Goal: Task Accomplishment & Management: Use online tool/utility

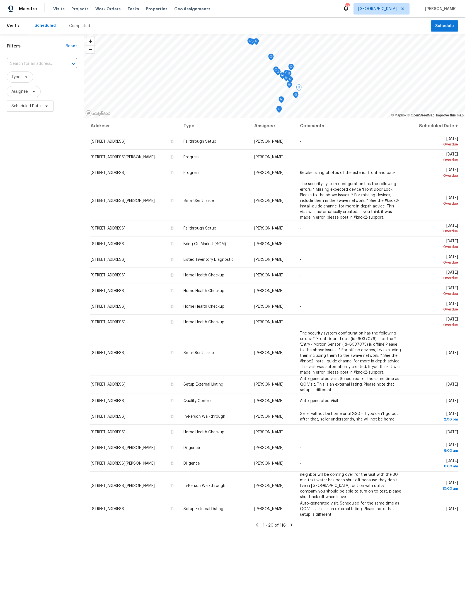
scroll to position [89, 0]
click at [296, 517] on td "[PERSON_NAME]" at bounding box center [273, 509] width 46 height 18
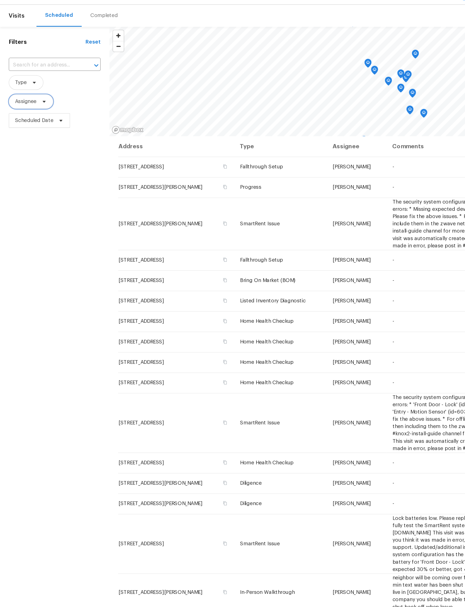
click at [36, 89] on icon at bounding box center [34, 91] width 4 height 4
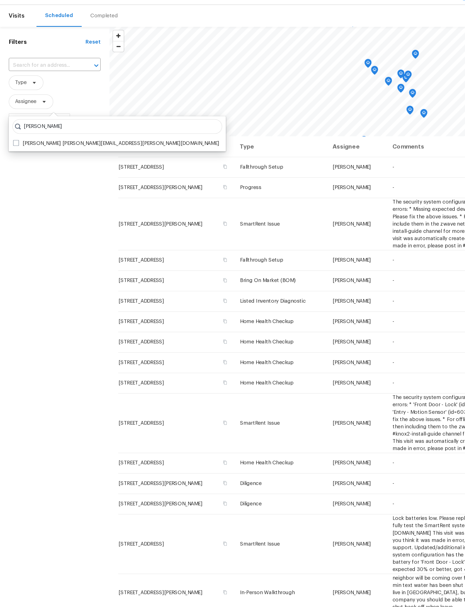
type input "Melissa mossbrooks"
click at [13, 121] on span at bounding box center [12, 123] width 4 height 4
click at [13, 121] on input "Melissa Mossbrooks melissa.mossbrooks@opendoor.com" at bounding box center [12, 123] width 4 height 4
checkbox input "true"
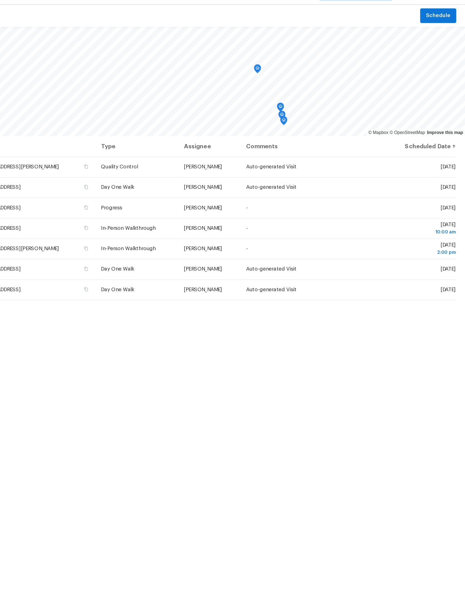
click at [0, 0] on span at bounding box center [0, 0] width 0 height 0
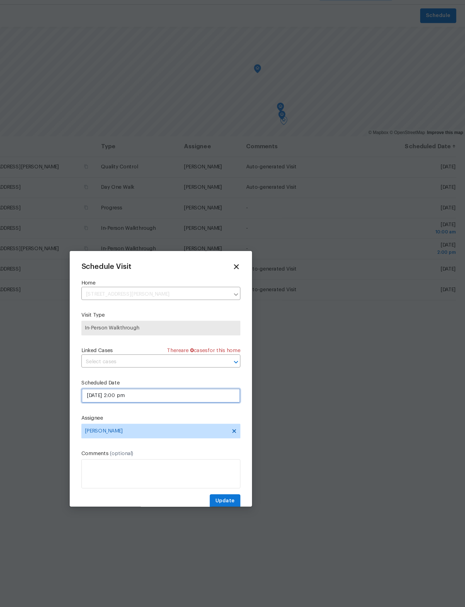
click at [172, 311] on input "08/29/2025 2:00 pm" at bounding box center [233, 316] width 122 height 11
select select "pm"
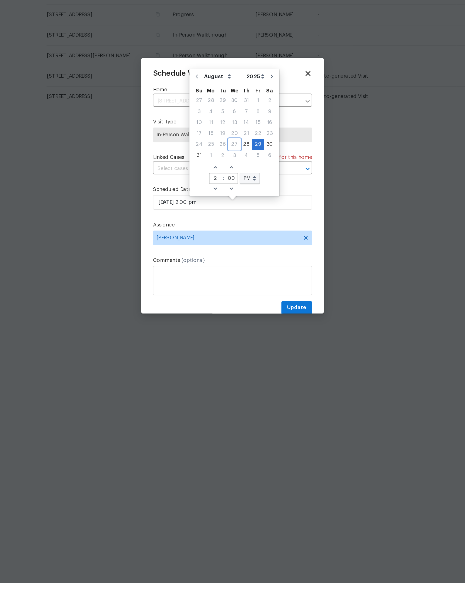
click at [230, 268] on div "27" at bounding box center [234, 272] width 9 height 8
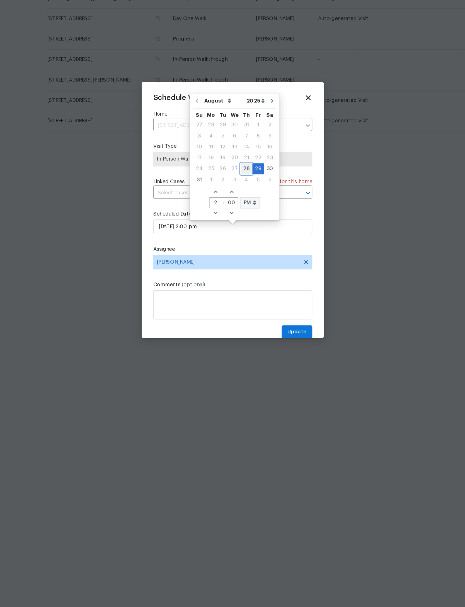
click at [239, 268] on div "28" at bounding box center [243, 272] width 9 height 8
type input "08/28/2025 2:00 pm"
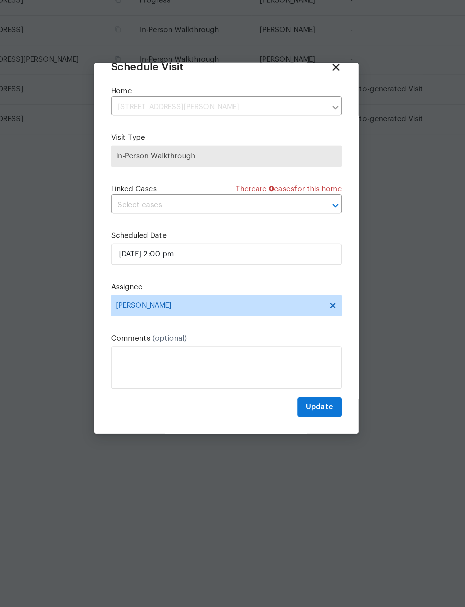
scroll to position [18, 0]
click at [275, 383] on span "Update" at bounding box center [282, 386] width 15 height 7
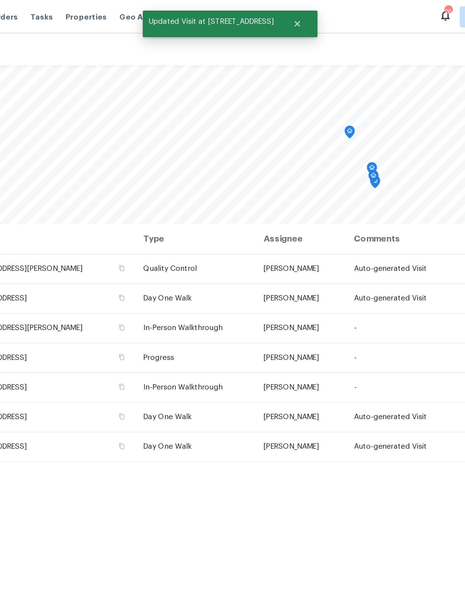
scroll to position [0, 0]
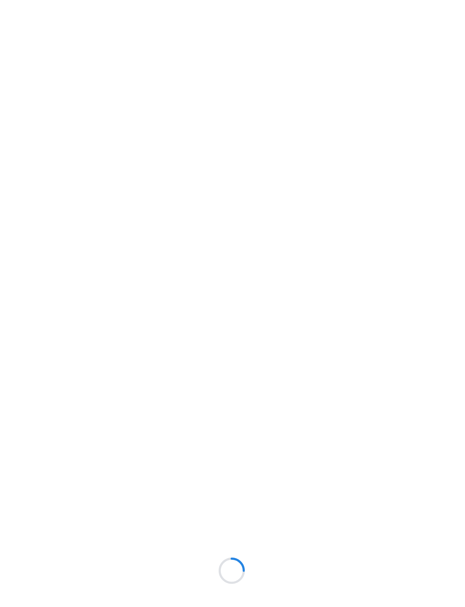
scroll to position [0, 109]
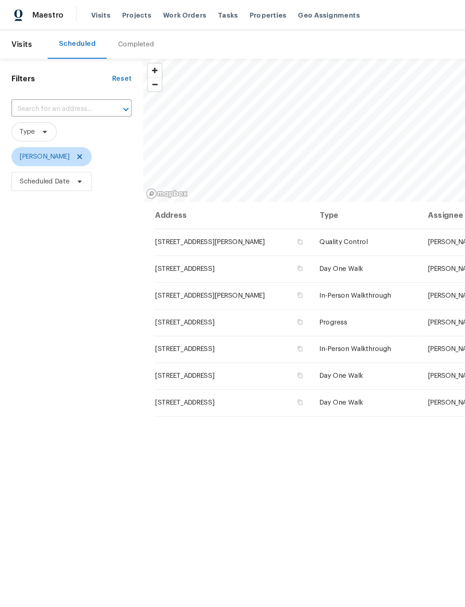
click at [153, 6] on span "Properties" at bounding box center [157, 9] width 22 height 6
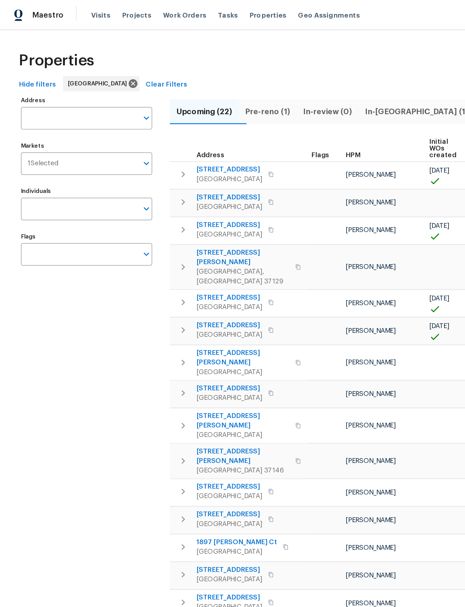
click at [62, 71] on input "Address" at bounding box center [46, 69] width 68 height 13
type input "2817 winterberry"
click at [63, 86] on li "2817 Winterberry Dr Columbia TN 38401" at bounding box center [50, 85] width 77 height 9
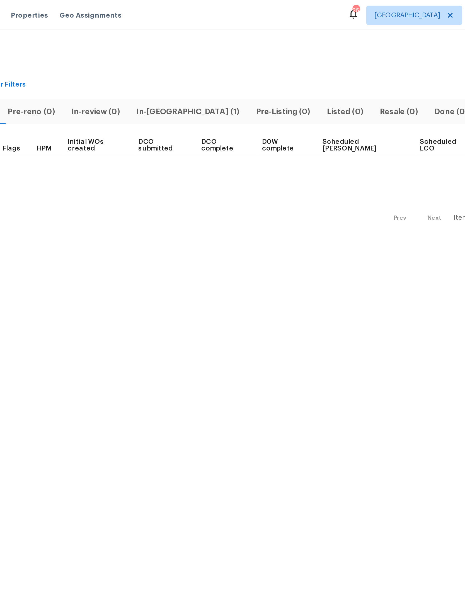
click at [218, 63] on span "In-reno (1)" at bounding box center [249, 65] width 63 height 8
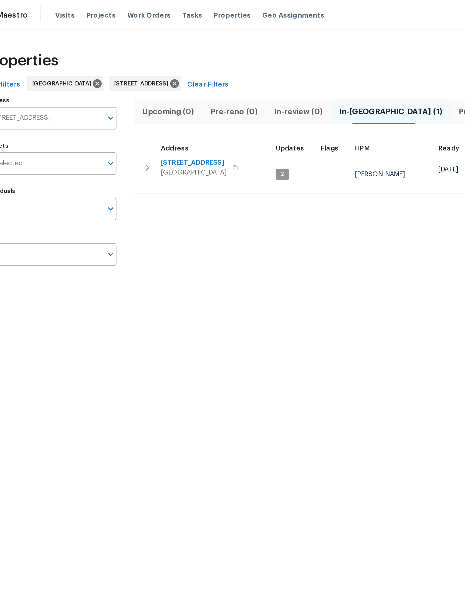
click at [115, 96] on span "2817 Winterberry Dr" at bounding box center [134, 95] width 39 height 6
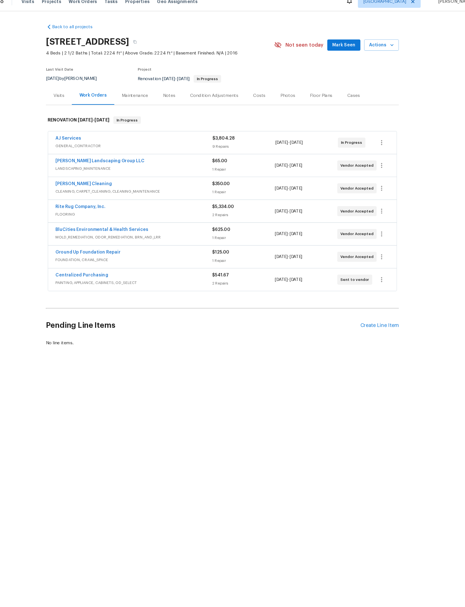
click at [356, 301] on div "Create Line Item" at bounding box center [373, 297] width 34 height 5
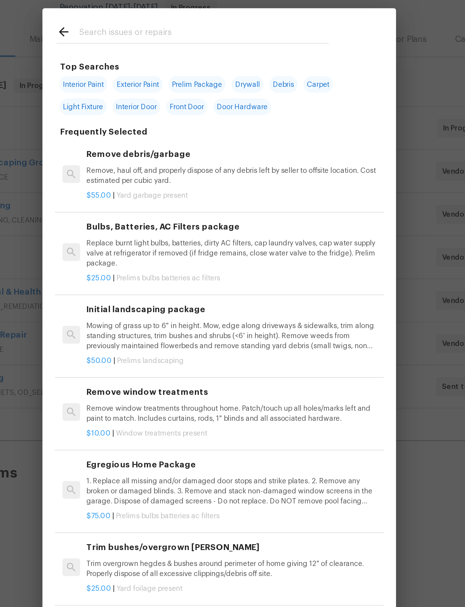
click at [149, 78] on div at bounding box center [220, 89] width 142 height 22
click at [166, 86] on input "text" at bounding box center [225, 90] width 118 height 8
type input "Lvp"
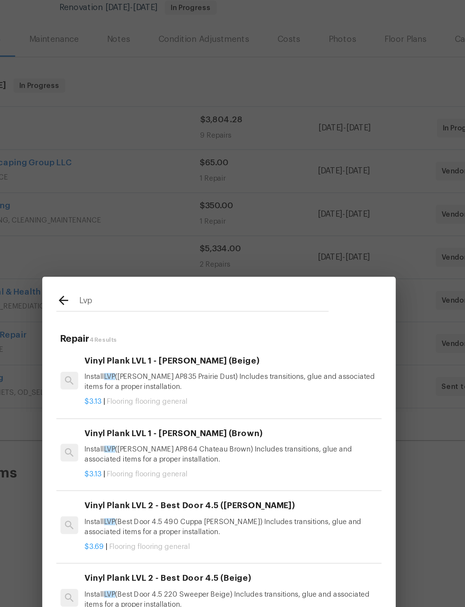
scroll to position [1, 1]
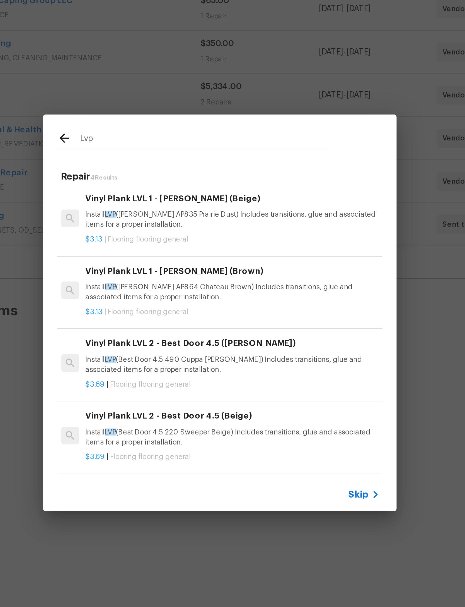
click at [169, 250] on p "Install LVP (Knighton AP835 Prairie Dust) Includes transitions, glue and associ…" at bounding box center [238, 254] width 138 height 9
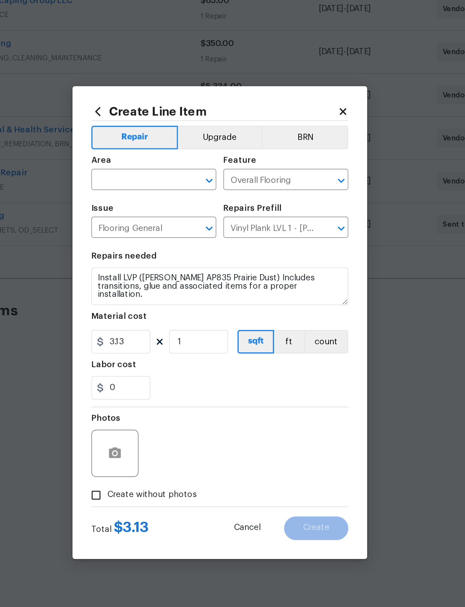
click at [172, 232] on input "text" at bounding box center [194, 236] width 44 height 9
click at [172, 248] on li "Interior Overall" at bounding box center [201, 252] width 59 height 9
type input "Interior Overall"
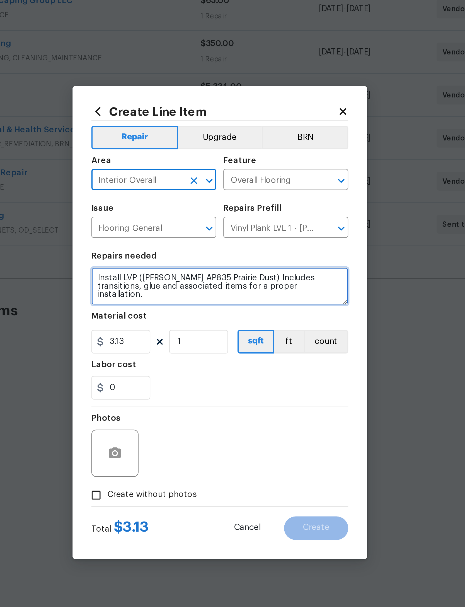
click at [172, 277] on textarea "Install LVP (Knighton AP835 Prairie Dust) Includes transitions, glue and associ…" at bounding box center [233, 286] width 122 height 18
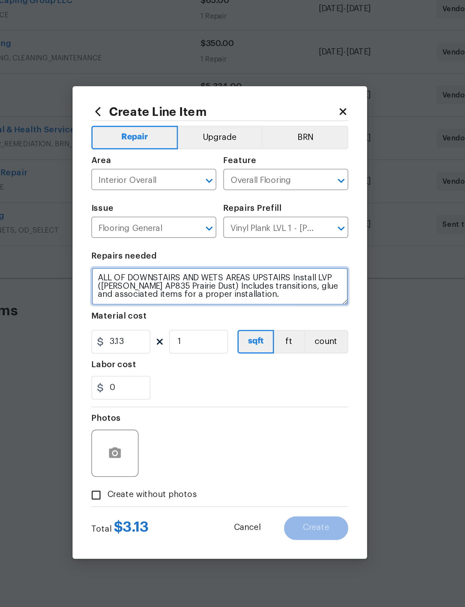
type textarea "ALL OF DOWNSTAIRS AND WETS AREAS UPSTAIRS Install LVP (Knighton AP835 Prairie D…"
click at [172, 329] on div "0" at bounding box center [233, 334] width 122 height 11
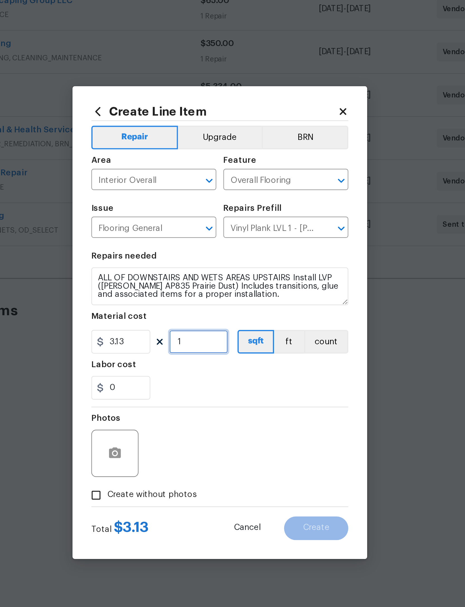
click at [209, 307] on input "1" at bounding box center [223, 312] width 28 height 11
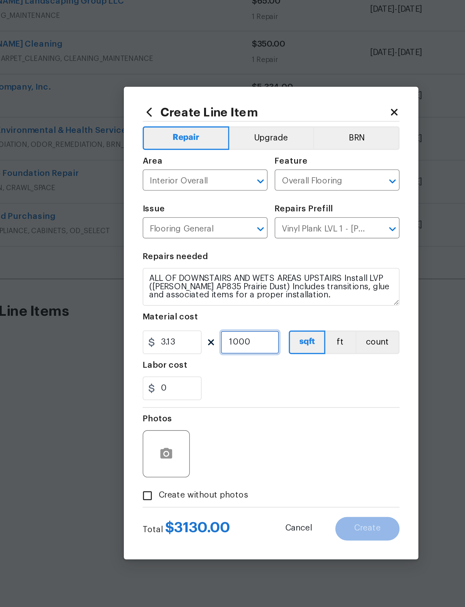
type input "1000"
click at [172, 329] on div "0" at bounding box center [233, 334] width 122 height 11
click at [180, 362] on icon "button" at bounding box center [183, 364] width 6 height 5
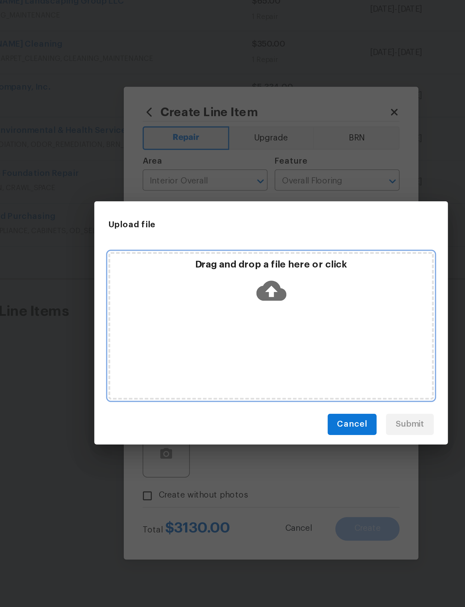
click at [226, 281] on icon at bounding box center [233, 288] width 14 height 14
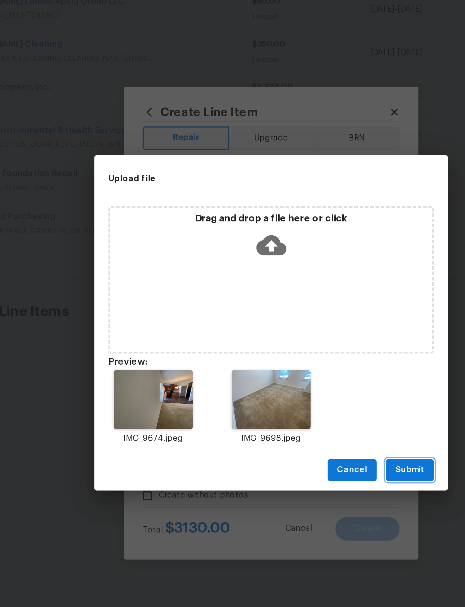
click at [292, 369] on span "Submit" at bounding box center [299, 372] width 14 height 7
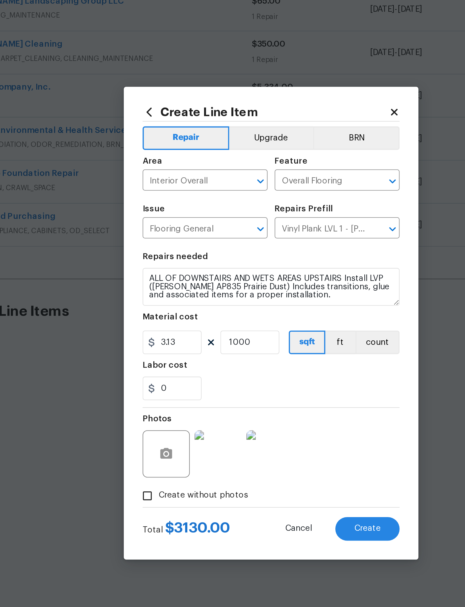
click at [272, 398] on span "Create" at bounding box center [278, 400] width 13 height 4
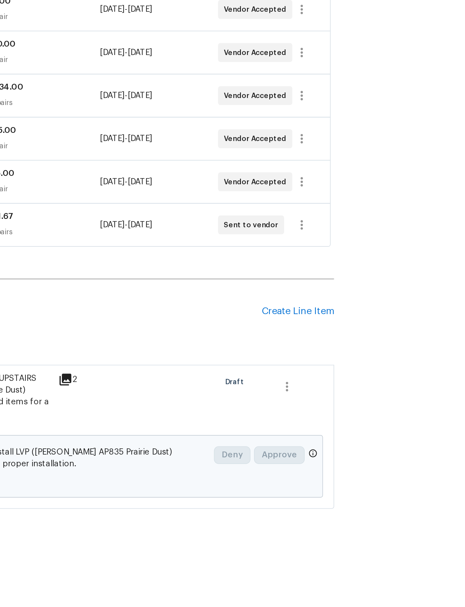
scroll to position [0, 0]
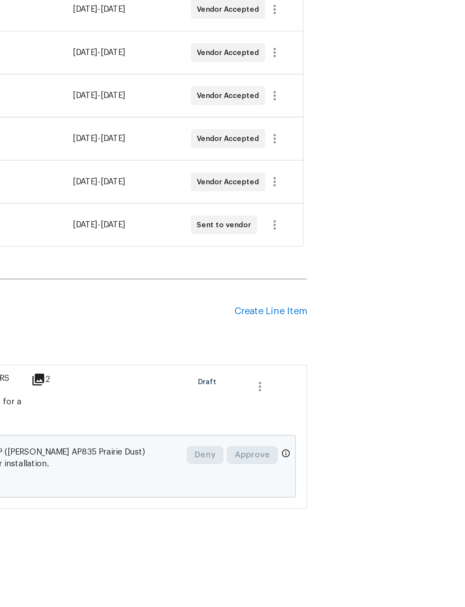
click at [356, 295] on div "Create Line Item" at bounding box center [373, 297] width 34 height 5
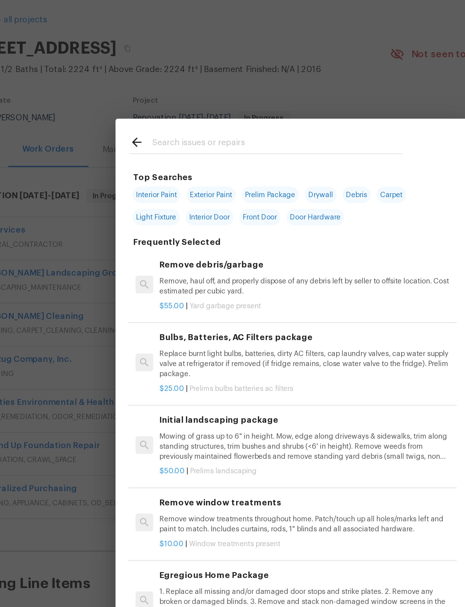
click at [273, 110] on span "Carpet" at bounding box center [280, 114] width 14 height 8
type input "Carpet"
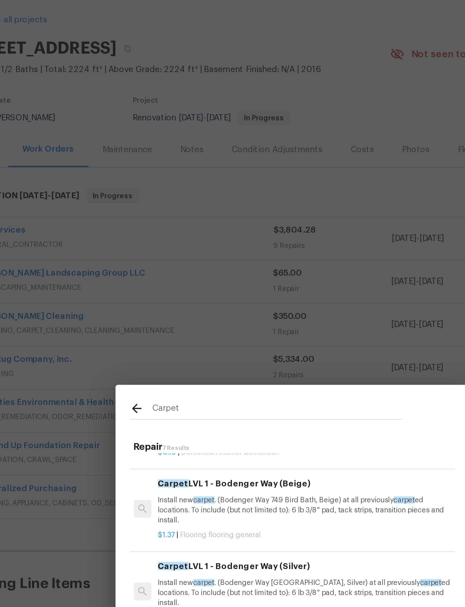
scroll to position [32, 1]
click at [169, 256] on p "Install new carpet . (Bodenger Way 749 Bird Bath, Beige) at all previously carp…" at bounding box center [238, 263] width 138 height 14
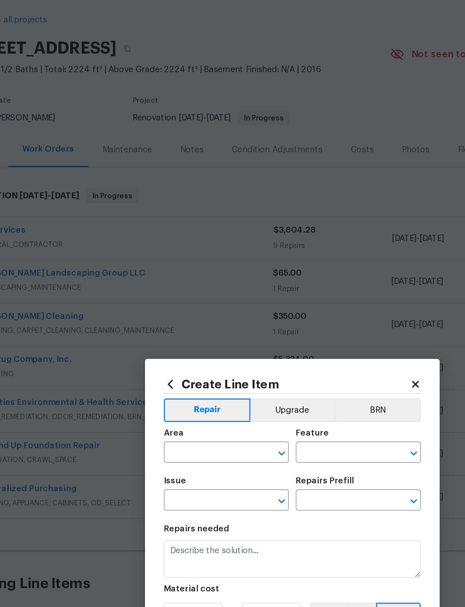
type input "Overall Flooring"
type input "Flooring General"
type input "Carpet LVL 1 - Bodenger Way (Beige) $1.37"
type textarea "Install new carpet. (Bodenger Way 749 Bird Bath, Beige) at all previously carpe…"
type input "1.37"
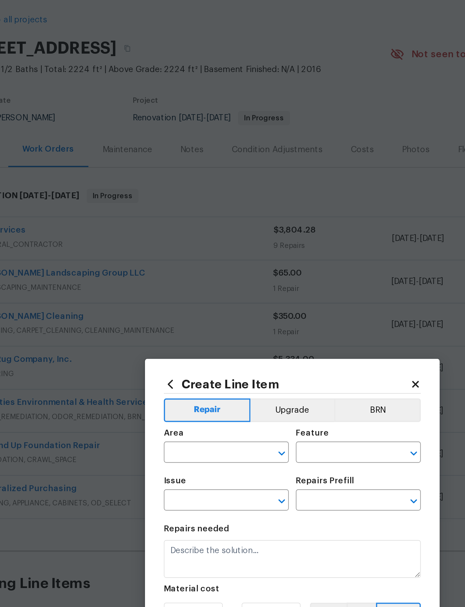
type input "1"
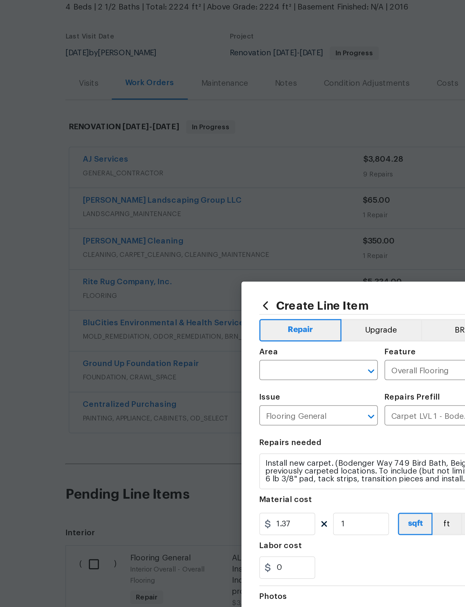
click at [172, 232] on input "text" at bounding box center [194, 236] width 44 height 9
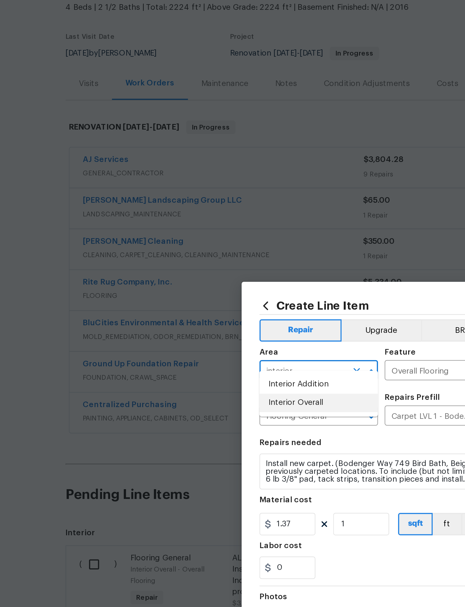
click at [172, 248] on li "Interior Overall" at bounding box center [201, 252] width 59 height 9
type input "Interior Overall"
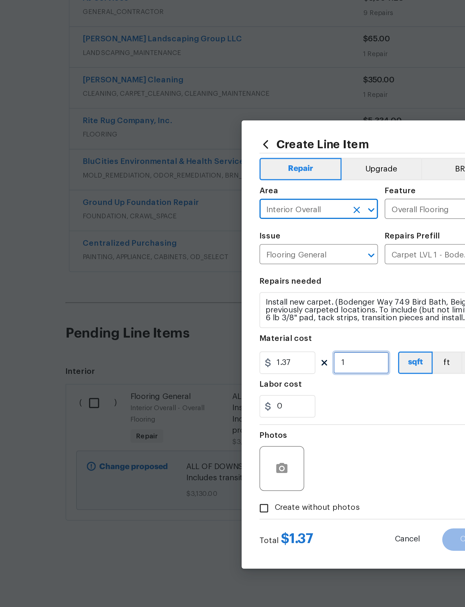
click at [209, 307] on input "1" at bounding box center [223, 312] width 28 height 11
type input "1224"
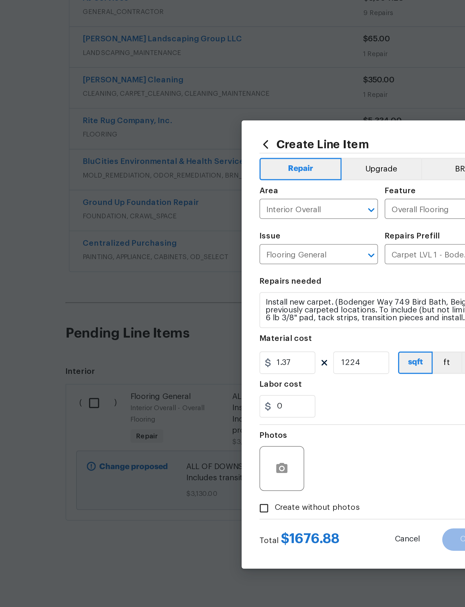
click at [194, 329] on div "0" at bounding box center [233, 334] width 122 height 11
click at [180, 362] on icon "button" at bounding box center [183, 364] width 6 height 5
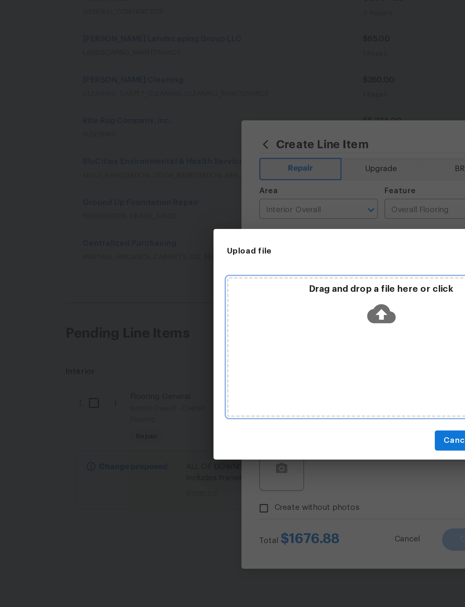
click at [226, 281] on icon at bounding box center [233, 288] width 14 height 14
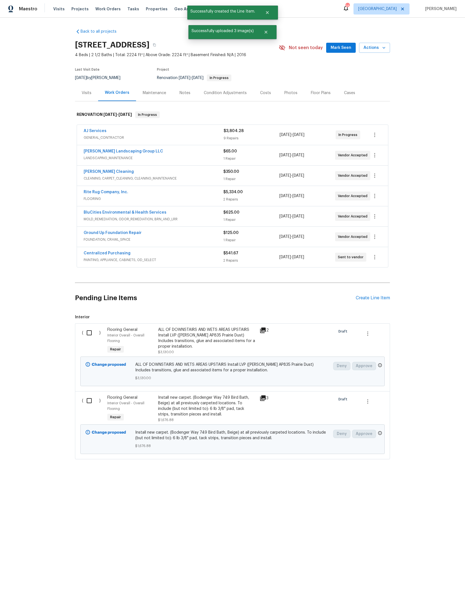
scroll to position [130, 96]
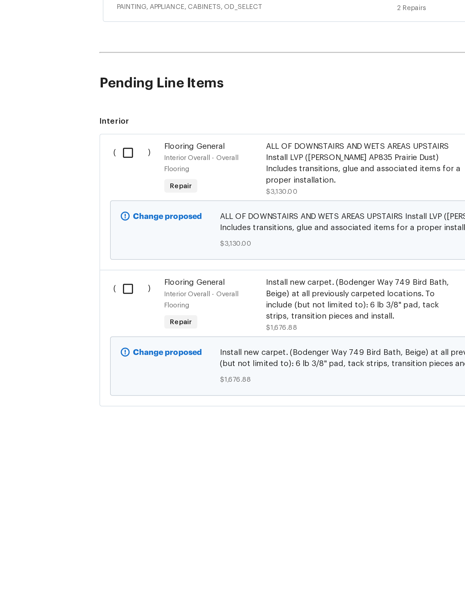
click at [83, 327] on input "checkbox" at bounding box center [91, 333] width 16 height 12
checkbox input "true"
click at [83, 395] on input "checkbox" at bounding box center [91, 401] width 16 height 12
checkbox input "true"
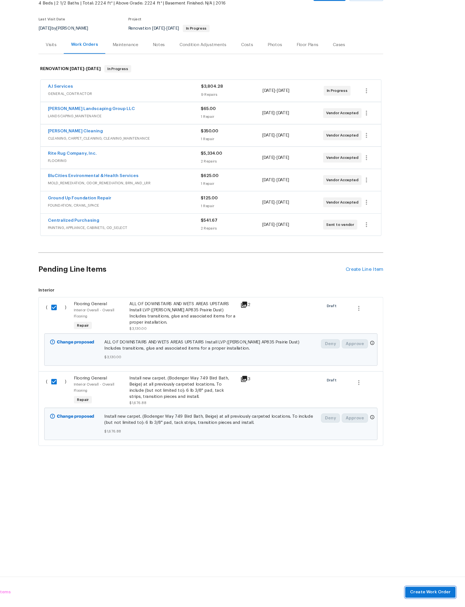
click at [415, 589] on span "Create Work Order" at bounding box center [433, 592] width 37 height 7
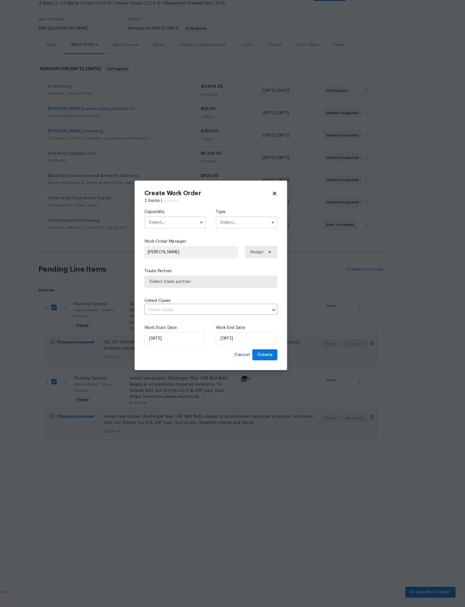
checkbox input "false"
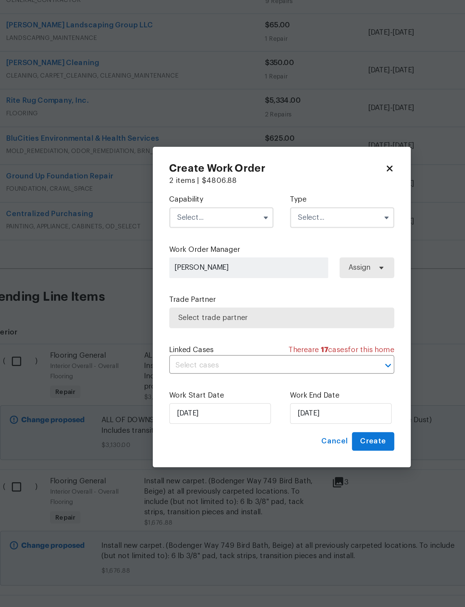
click at [172, 249] on input "text" at bounding box center [200, 254] width 56 height 11
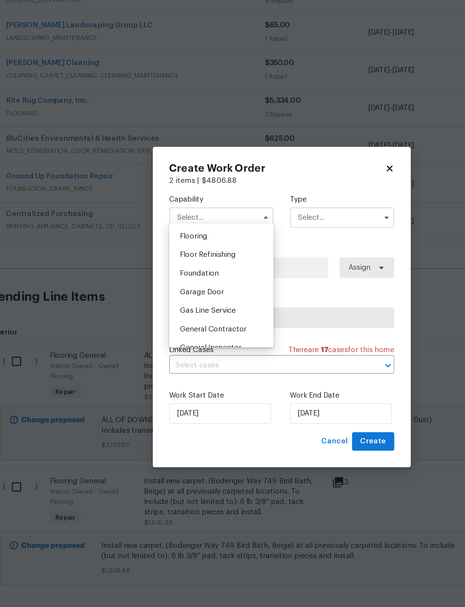
scroll to position [217, 0]
click at [178, 263] on span "Flooring" at bounding box center [185, 265] width 15 height 4
type input "Flooring"
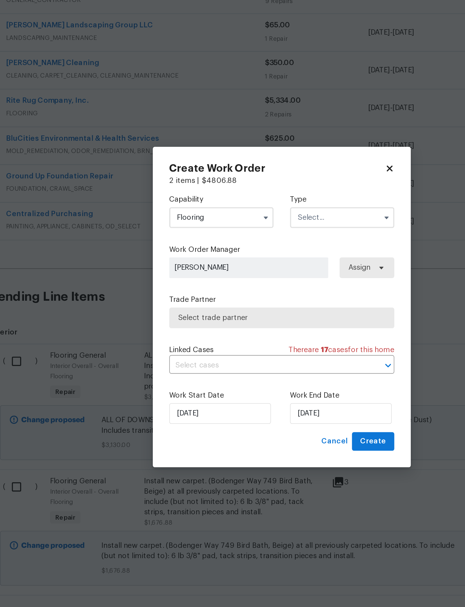
click at [237, 249] on input "text" at bounding box center [265, 254] width 56 height 11
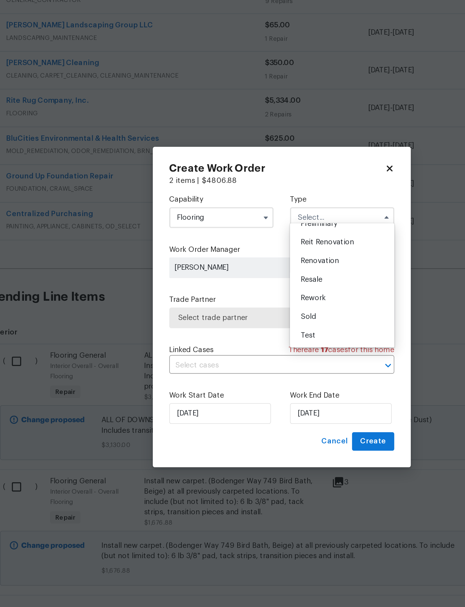
scroll to position [143, 0]
click at [243, 277] on span "Renovation" at bounding box center [253, 279] width 21 height 4
type input "Renovation"
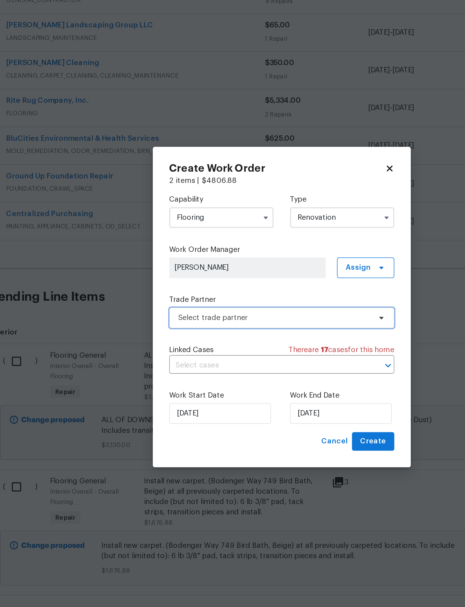
click at [179, 306] on span "Select trade partner" at bounding box center [229, 309] width 104 height 6
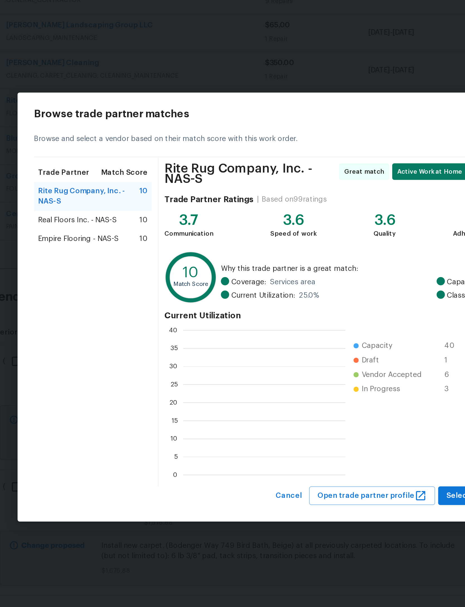
scroll to position [1, 1]
click at [322, 402] on span "Select trade partner" at bounding box center [342, 405] width 40 height 7
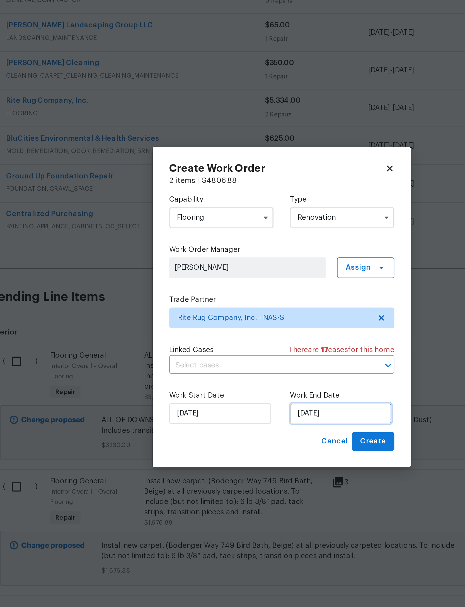
click at [237, 355] on input "8/28/2025" at bounding box center [264, 360] width 55 height 11
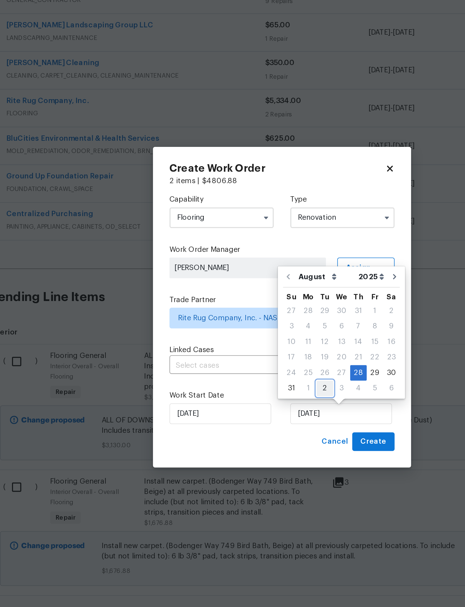
click at [251, 343] on div "2" at bounding box center [255, 347] width 9 height 8
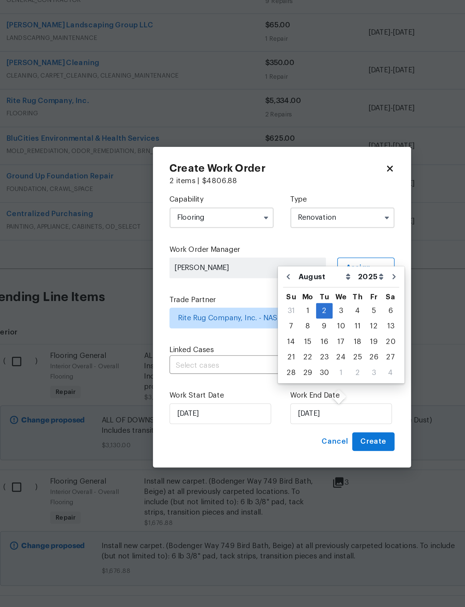
type input "[DATE]"
select select "8"
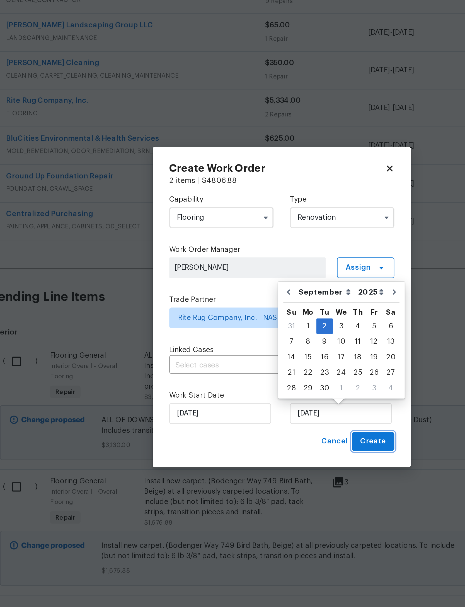
click at [275, 373] on span "Create" at bounding box center [282, 376] width 14 height 7
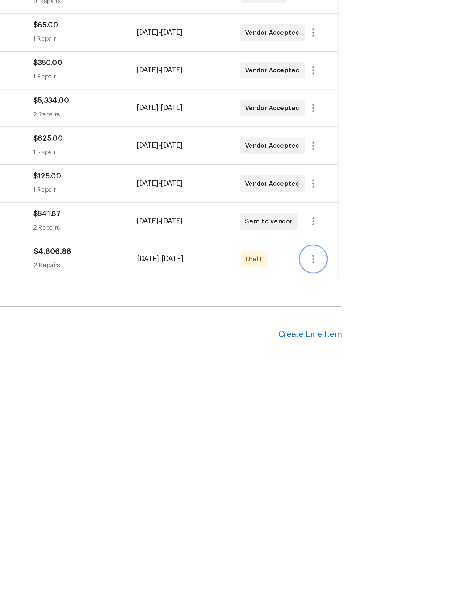
click at [374, 275] on icon "button" at bounding box center [374, 277] width 1 height 4
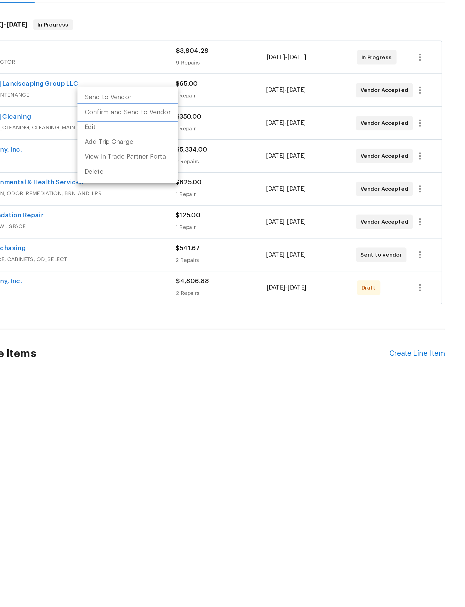
click at [163, 164] on li "Confirm and Send to Vendor" at bounding box center [194, 168] width 62 height 9
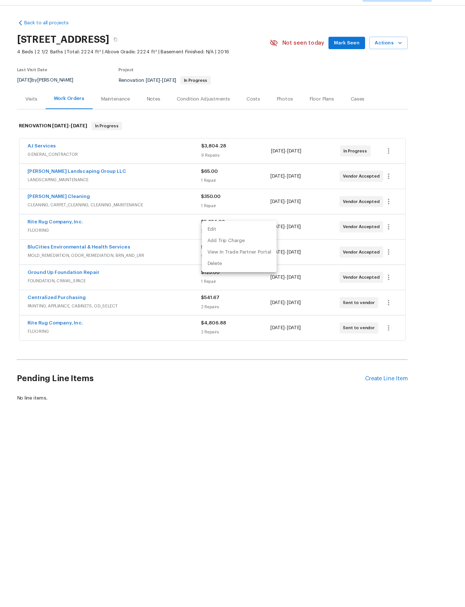
click at [356, 196] on div at bounding box center [232, 303] width 465 height 607
click at [112, 283] on span "FLOORING" at bounding box center [154, 280] width 140 height 6
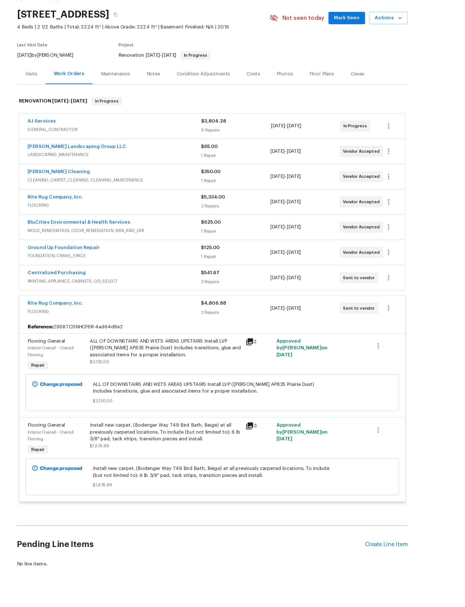
click at [149, 189] on div "Rite Rug Company, Inc." at bounding box center [154, 192] width 140 height 7
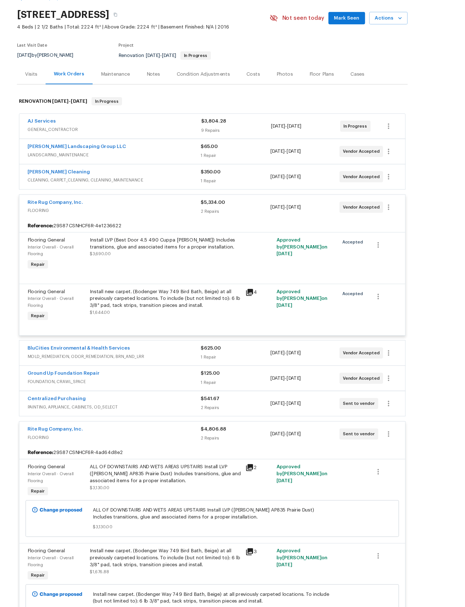
click at [143, 200] on span "FLOORING" at bounding box center [154, 203] width 140 height 6
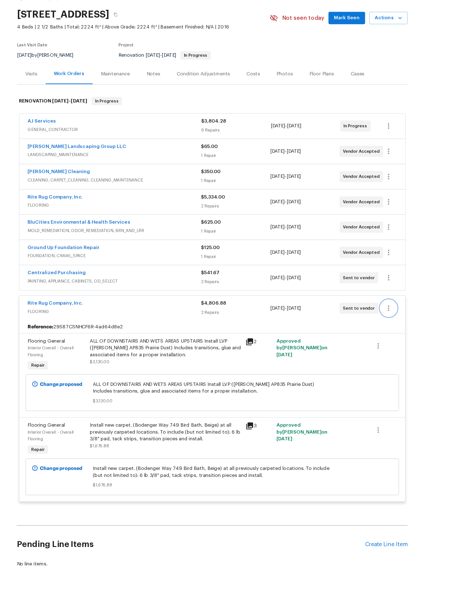
click at [368, 275] on button "button" at bounding box center [374, 281] width 13 height 13
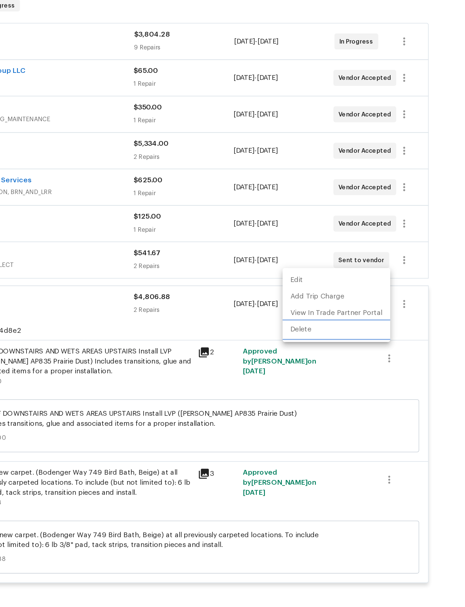
click at [307, 291] on li "Delete" at bounding box center [337, 295] width 60 height 9
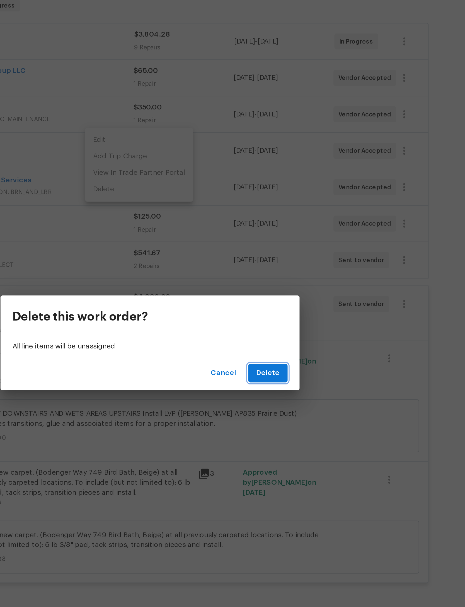
click at [292, 317] on span "Delete" at bounding box center [298, 320] width 13 height 7
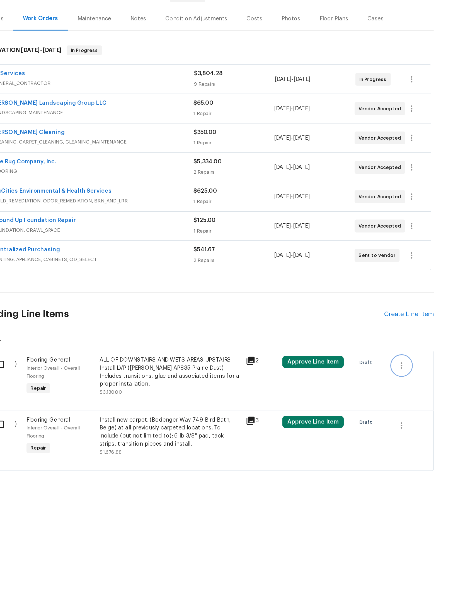
click at [361, 327] on button "button" at bounding box center [367, 333] width 13 height 13
click at [272, 269] on li "Cancel" at bounding box center [282, 273] width 21 height 9
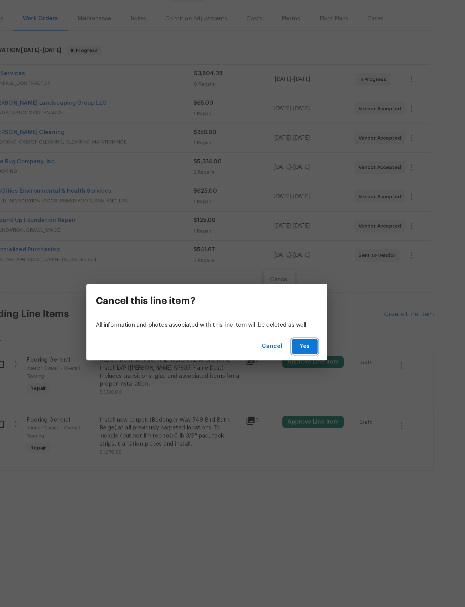
click at [296, 317] on span "Yes" at bounding box center [300, 320] width 9 height 7
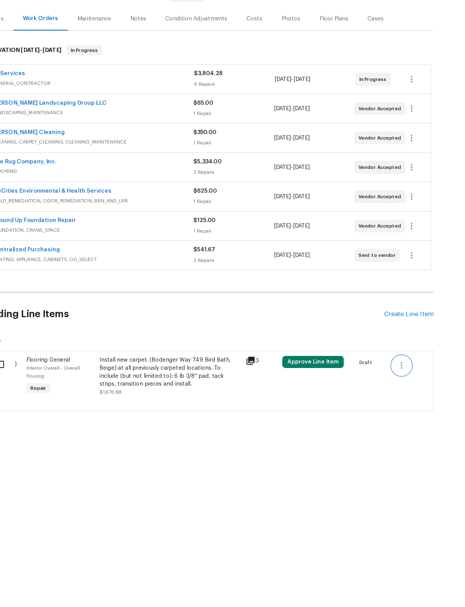
click at [361, 327] on button "button" at bounding box center [367, 333] width 13 height 13
click at [272, 269] on li "Cancel" at bounding box center [282, 273] width 21 height 9
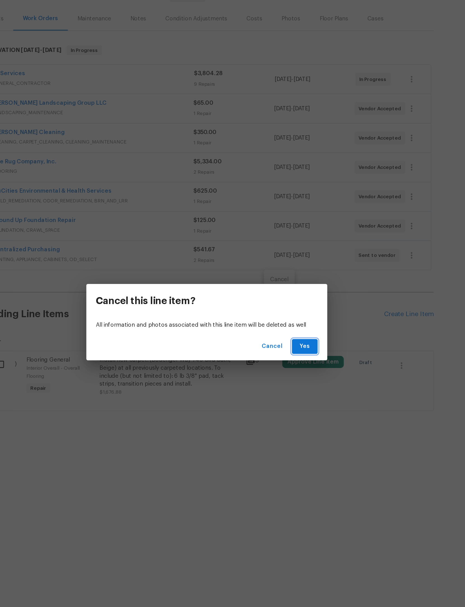
click at [292, 315] on button "Yes" at bounding box center [301, 320] width 18 height 10
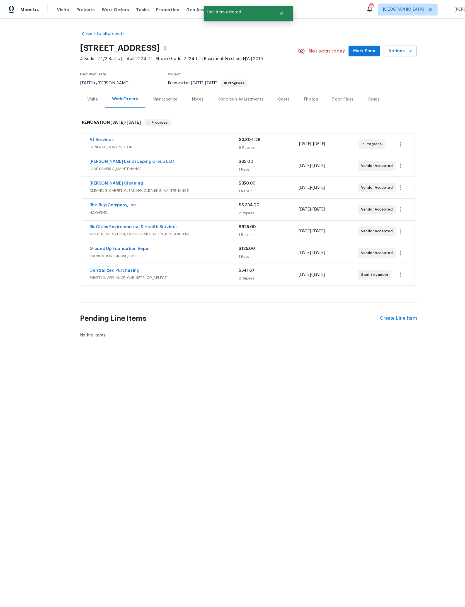
click at [335, 50] on span "Mark Seen" at bounding box center [341, 47] width 21 height 7
